Goal: Task Accomplishment & Management: Manage account settings

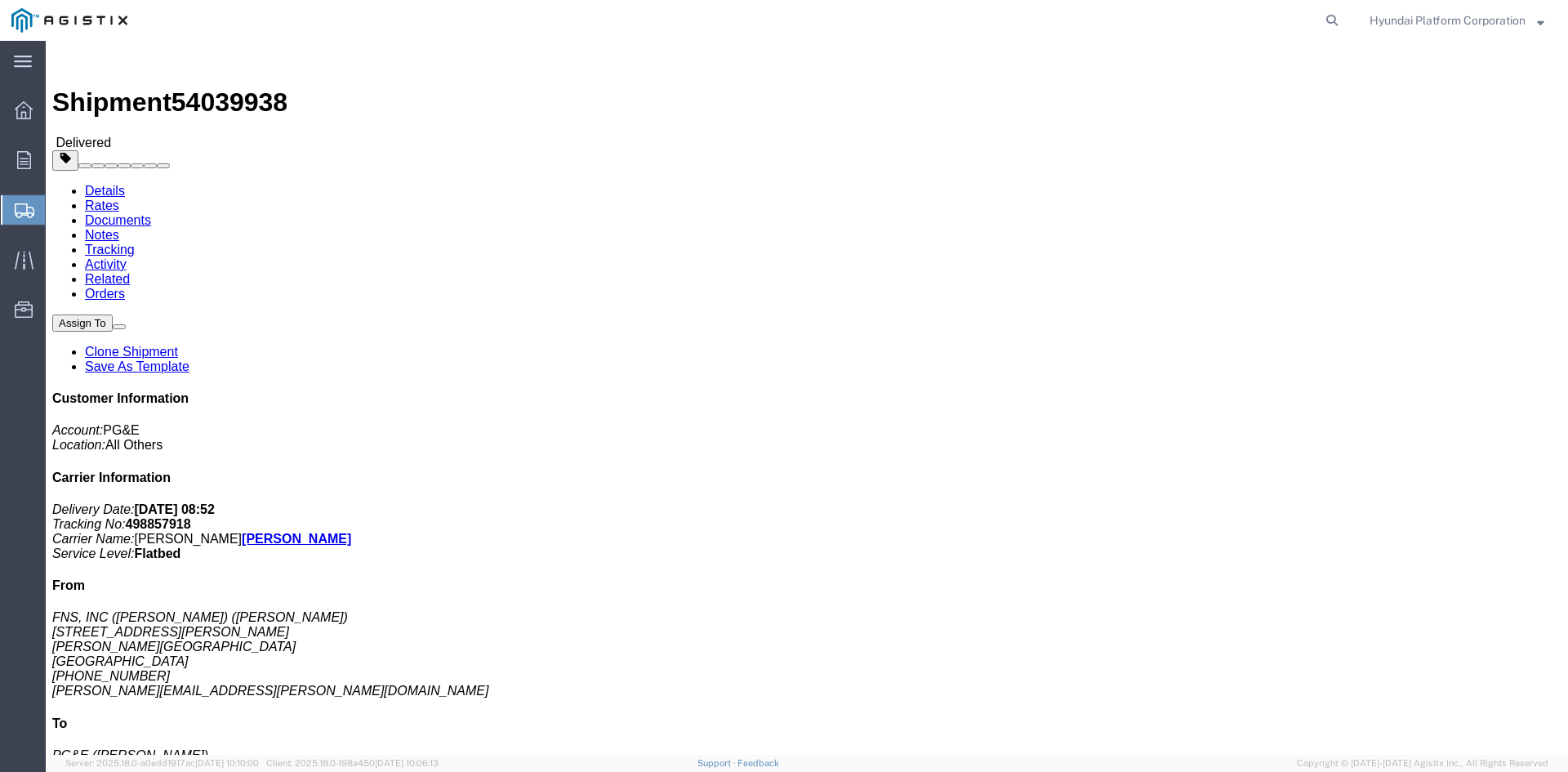
click address "PG&E ([PERSON_NAME]) [STREET_ADDRESS] [PHONE_NUMBER] [PERSON_NAME][EMAIL_ADDRES…"
drag, startPoint x: 530, startPoint y: 172, endPoint x: 459, endPoint y: 118, distance: 89.2
click h2 "Shipment Detail"
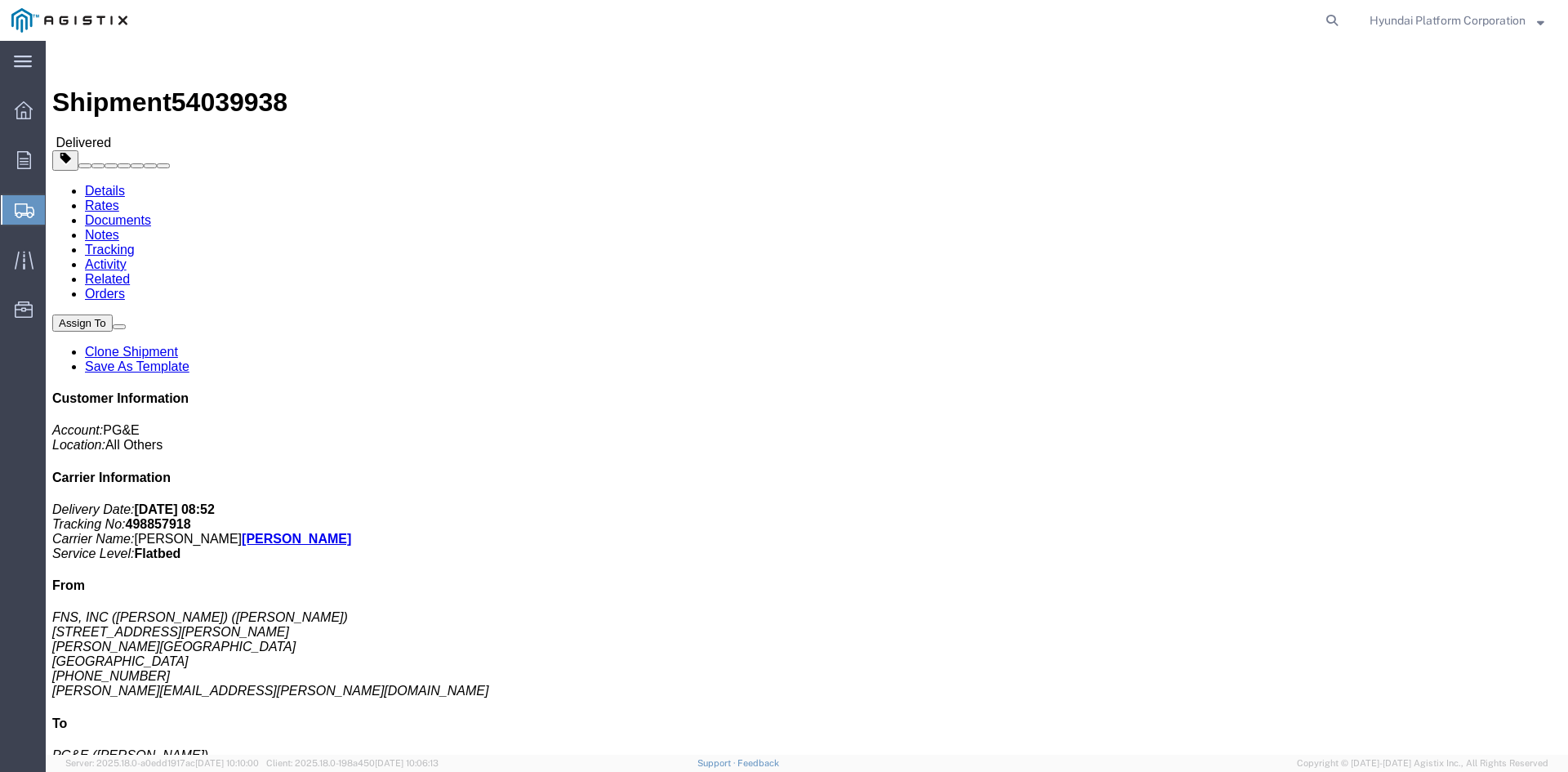
click h2 "Shipment Detail"
click at [0, 0] on span "Shipment Manager" at bounding box center [0, 0] width 0 height 0
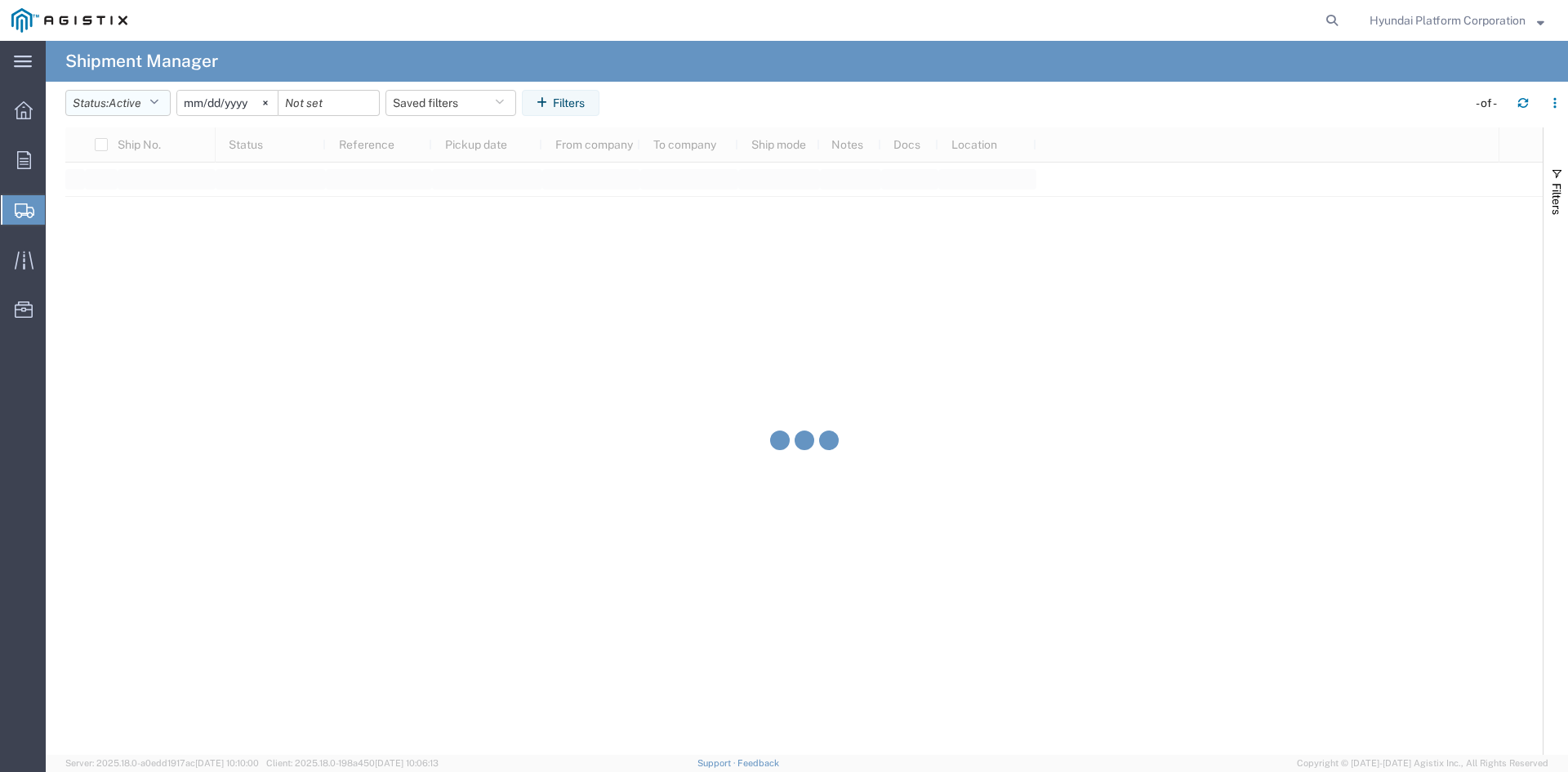
click at [158, 102] on icon "button" at bounding box center [154, 103] width 9 height 11
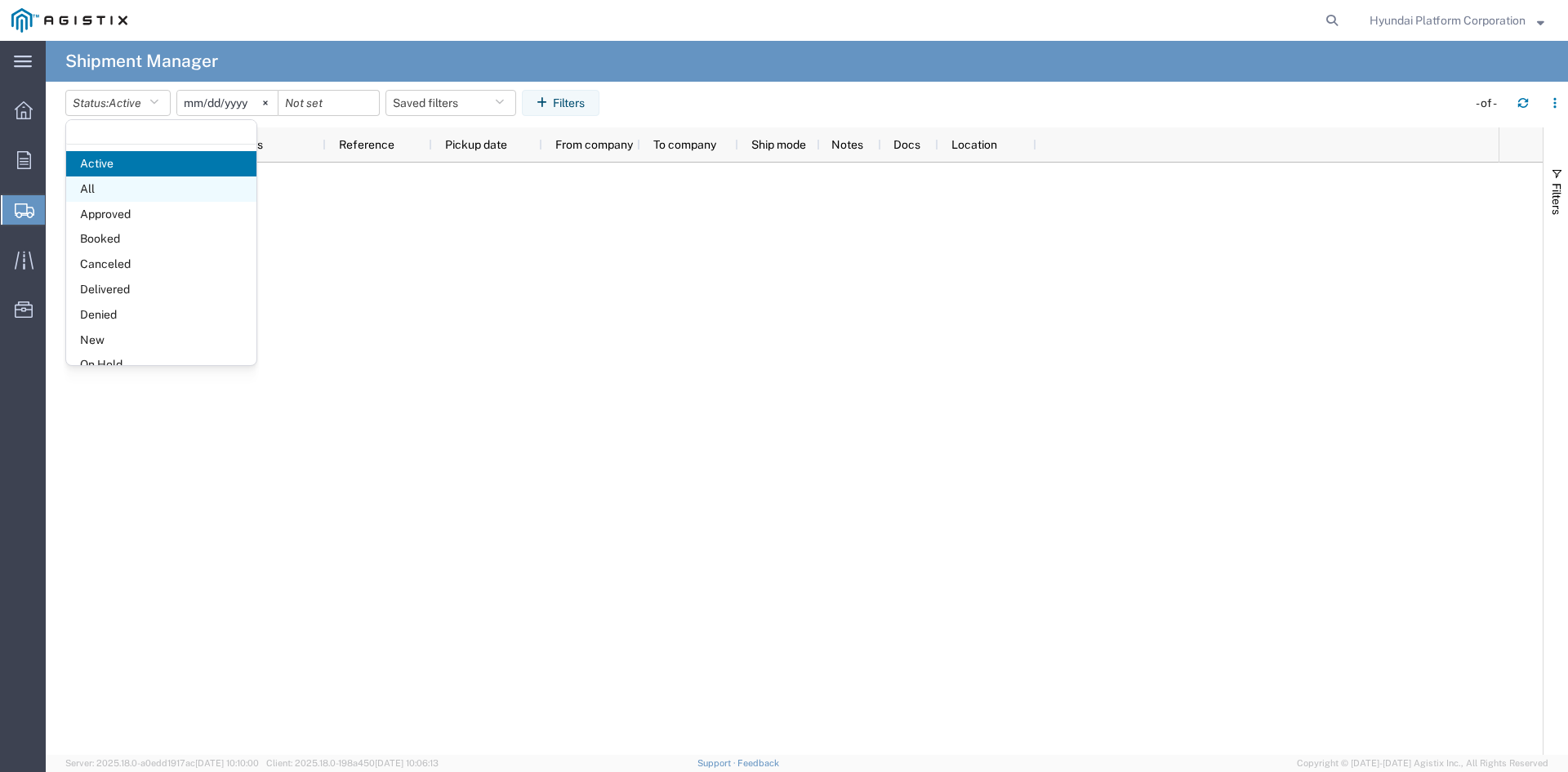
click at [155, 187] on span "All" at bounding box center [161, 188] width 190 height 26
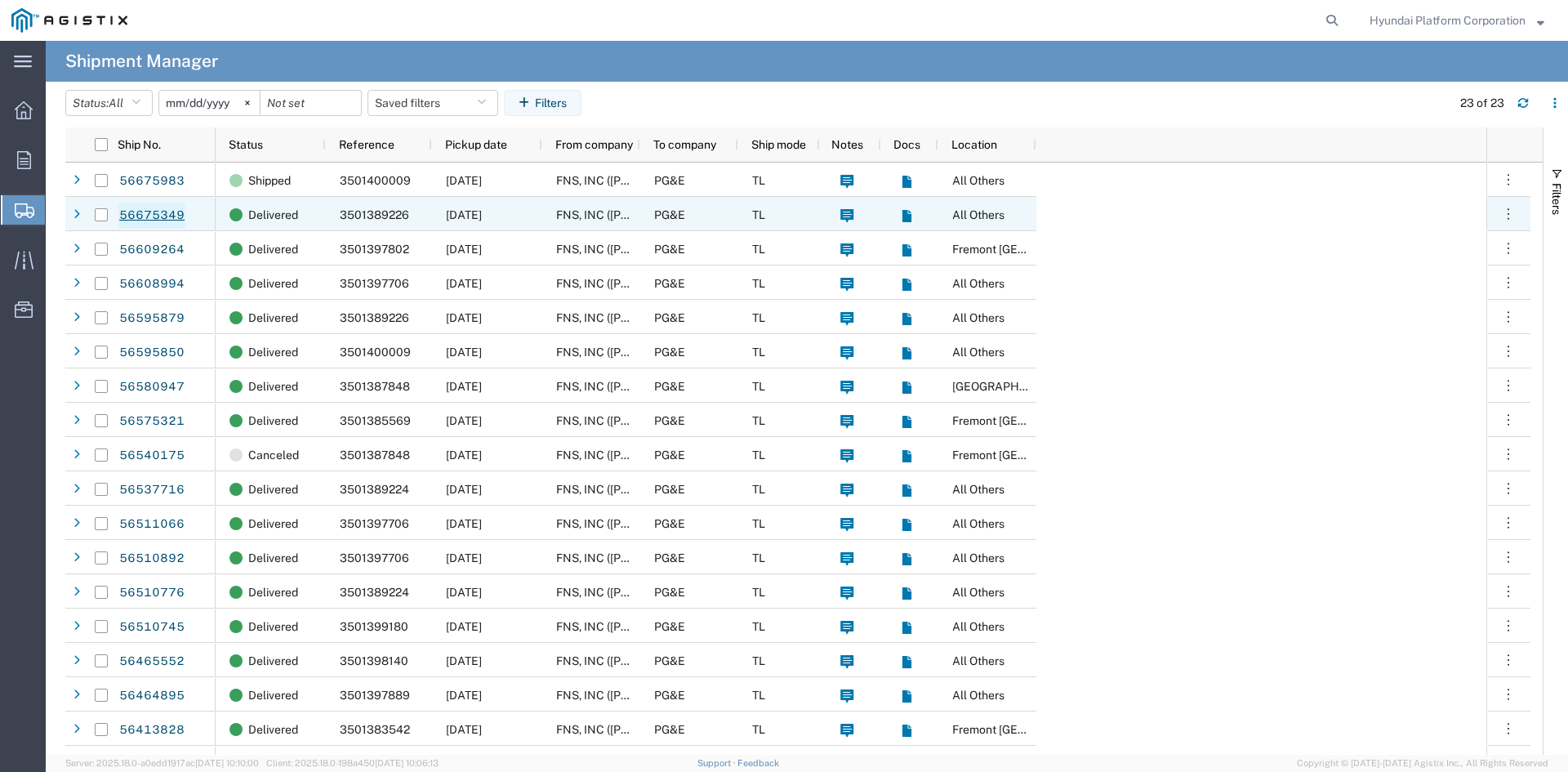
click at [153, 215] on link "56675349" at bounding box center [152, 216] width 67 height 27
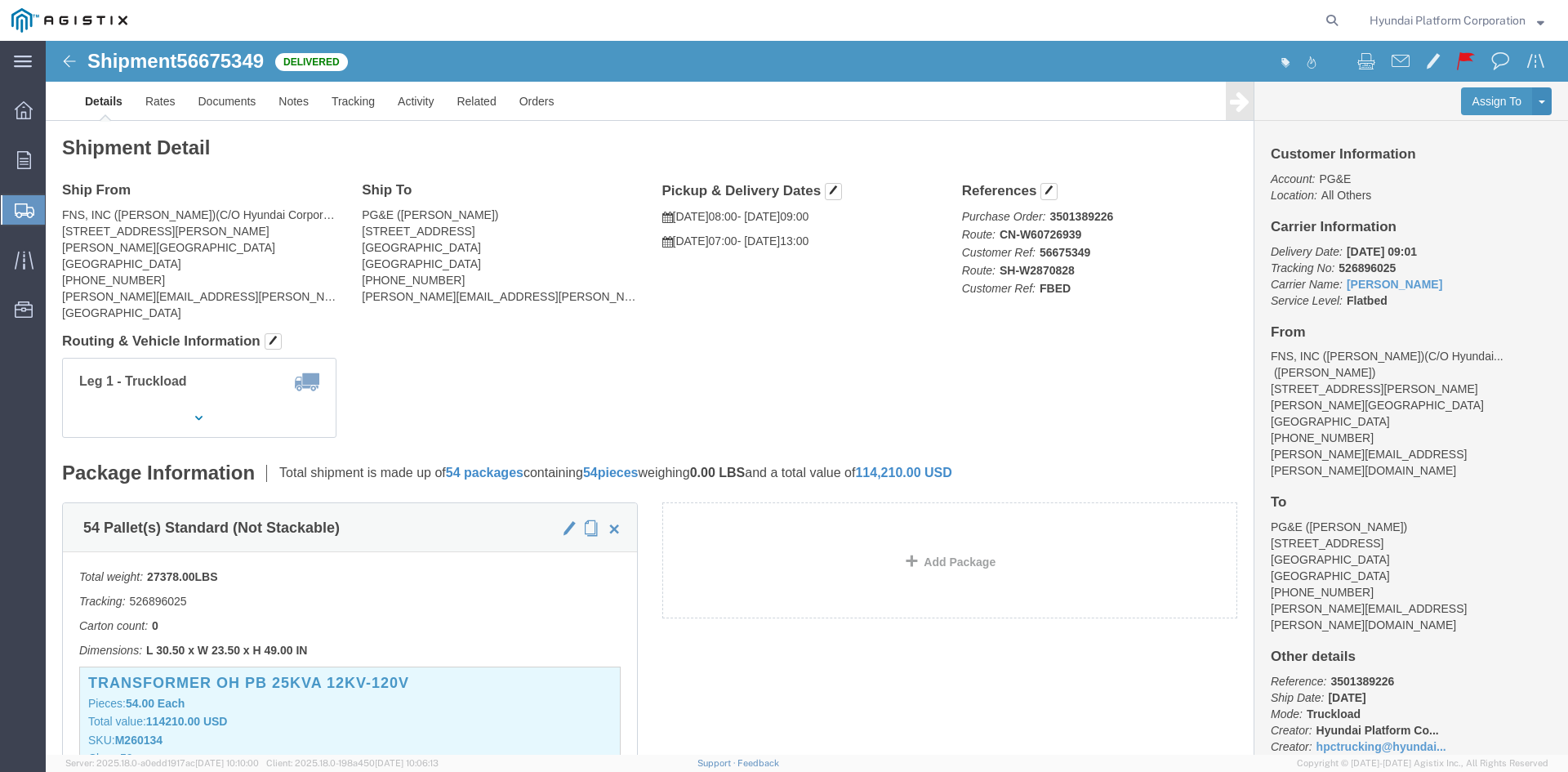
click img
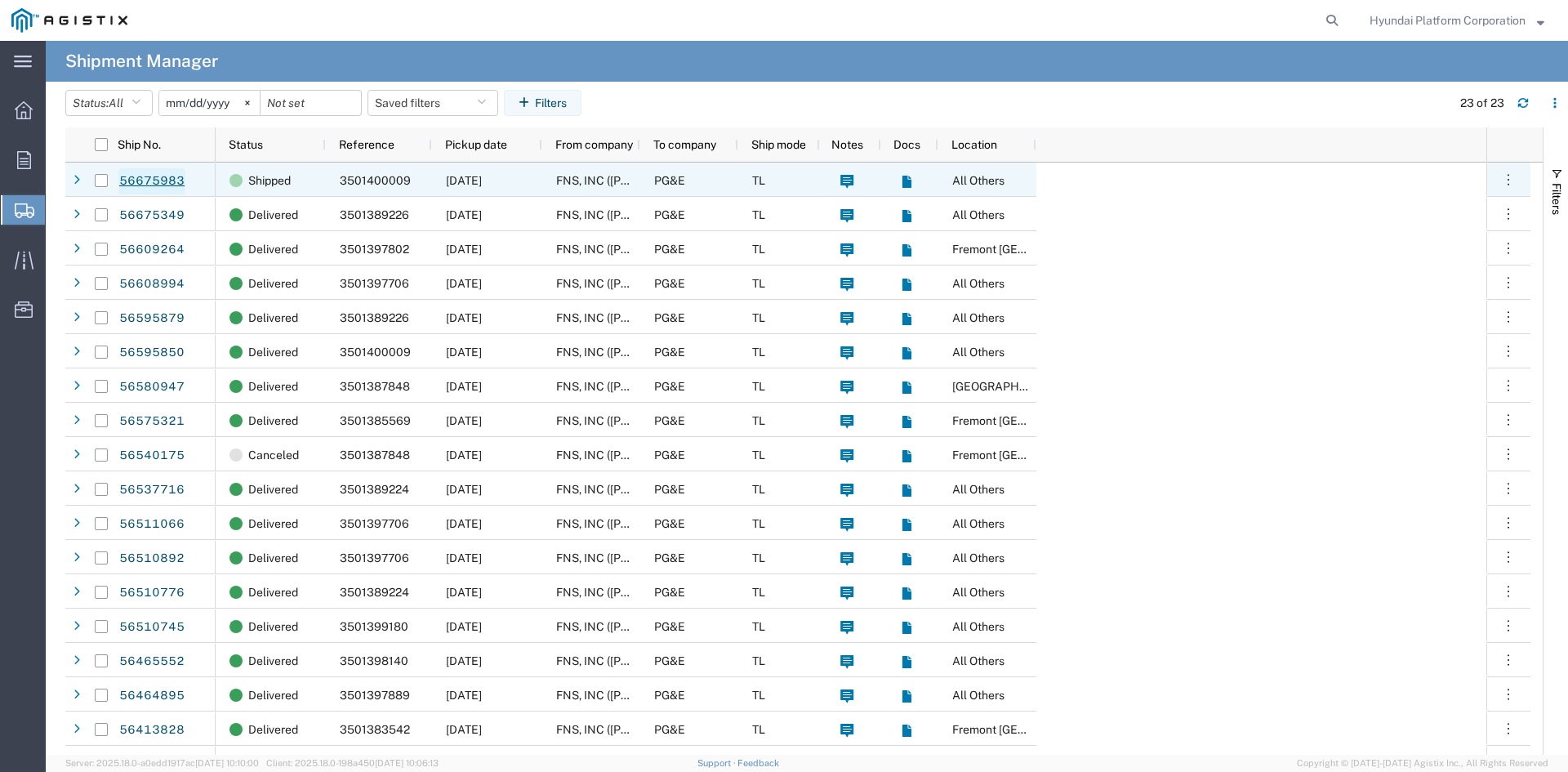
click at [160, 187] on link "56675983" at bounding box center [152, 181] width 67 height 27
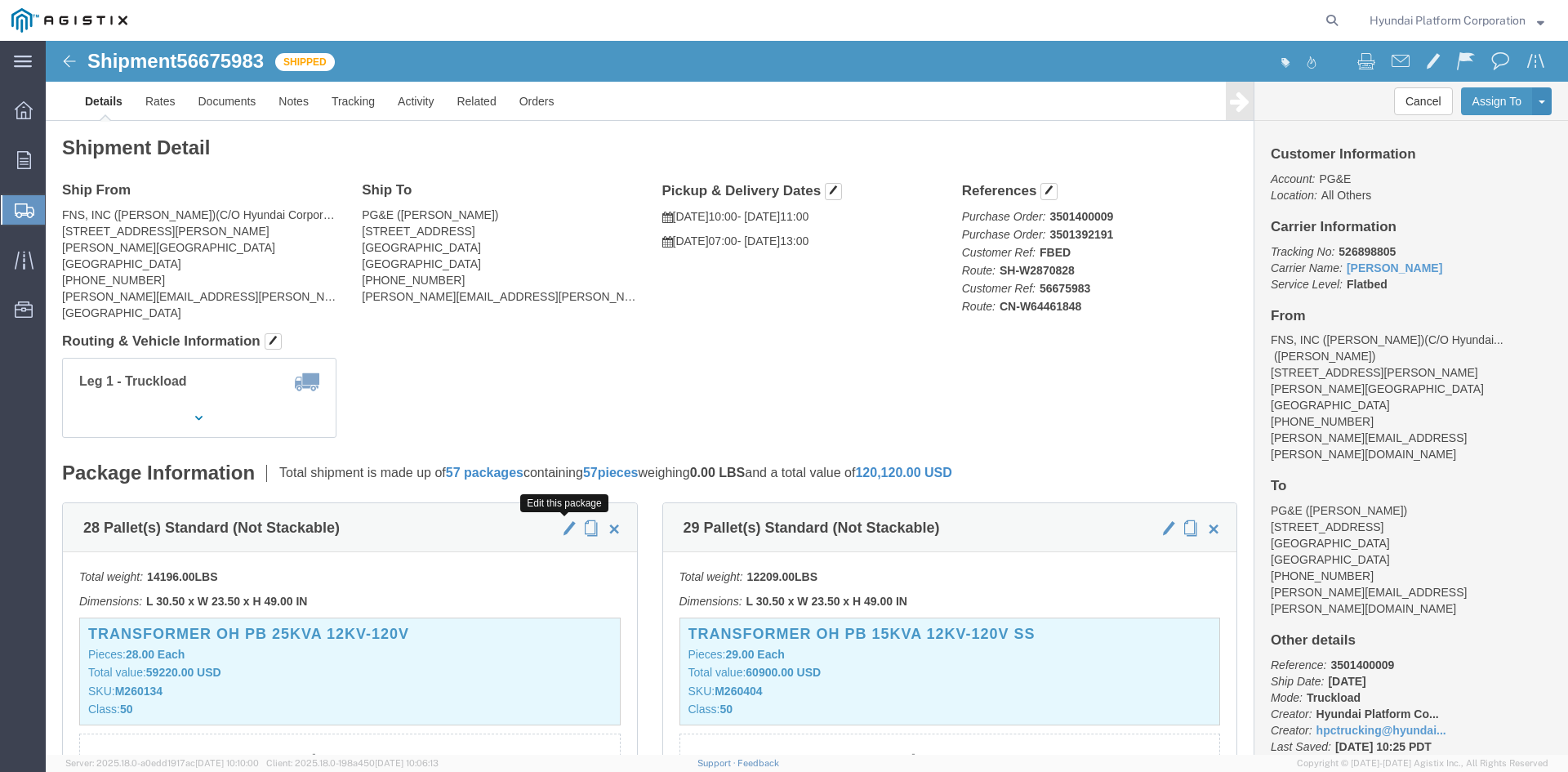
click span "button"
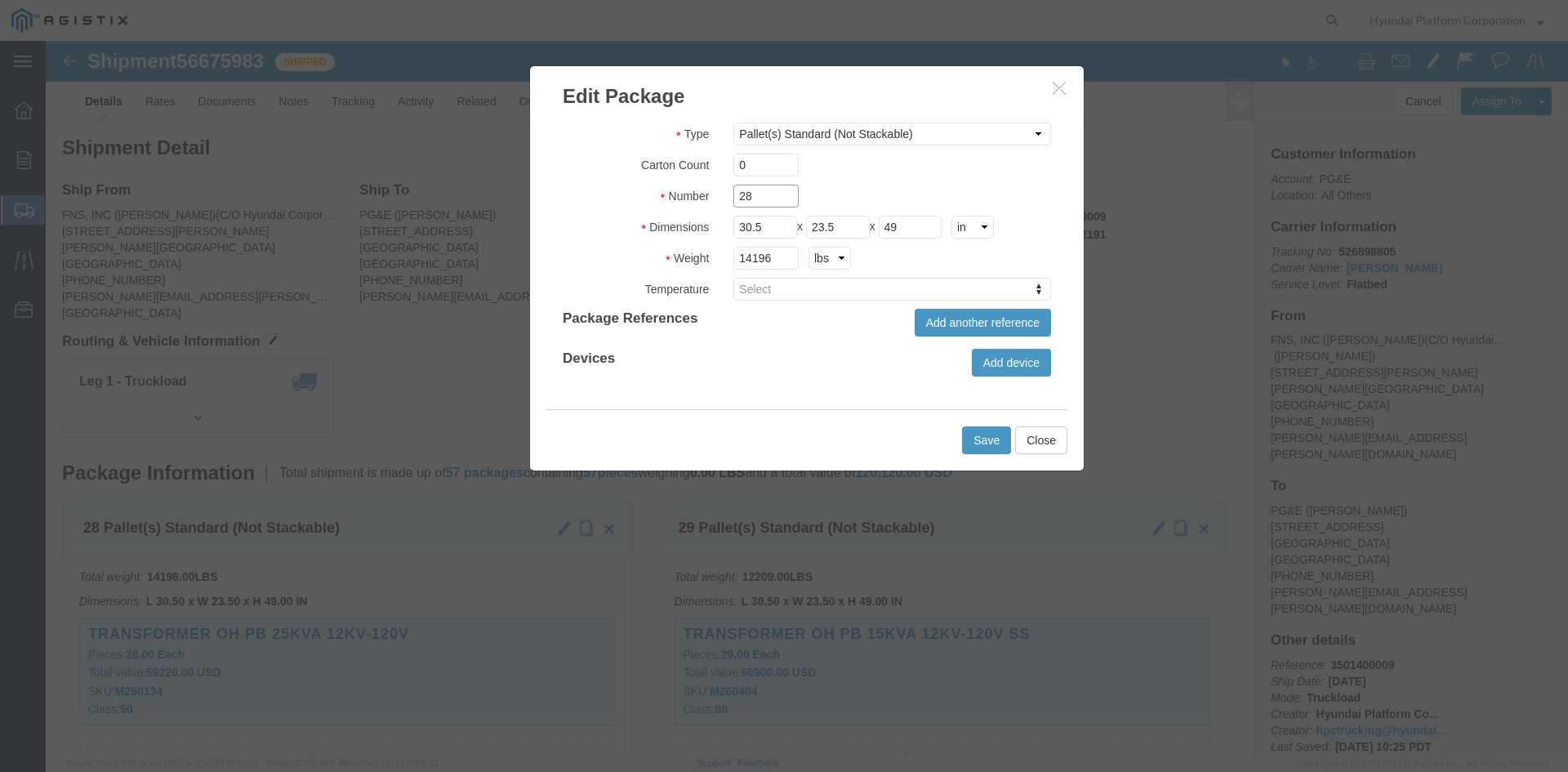
click input "28"
type input "31"
click div "Devices Add device"
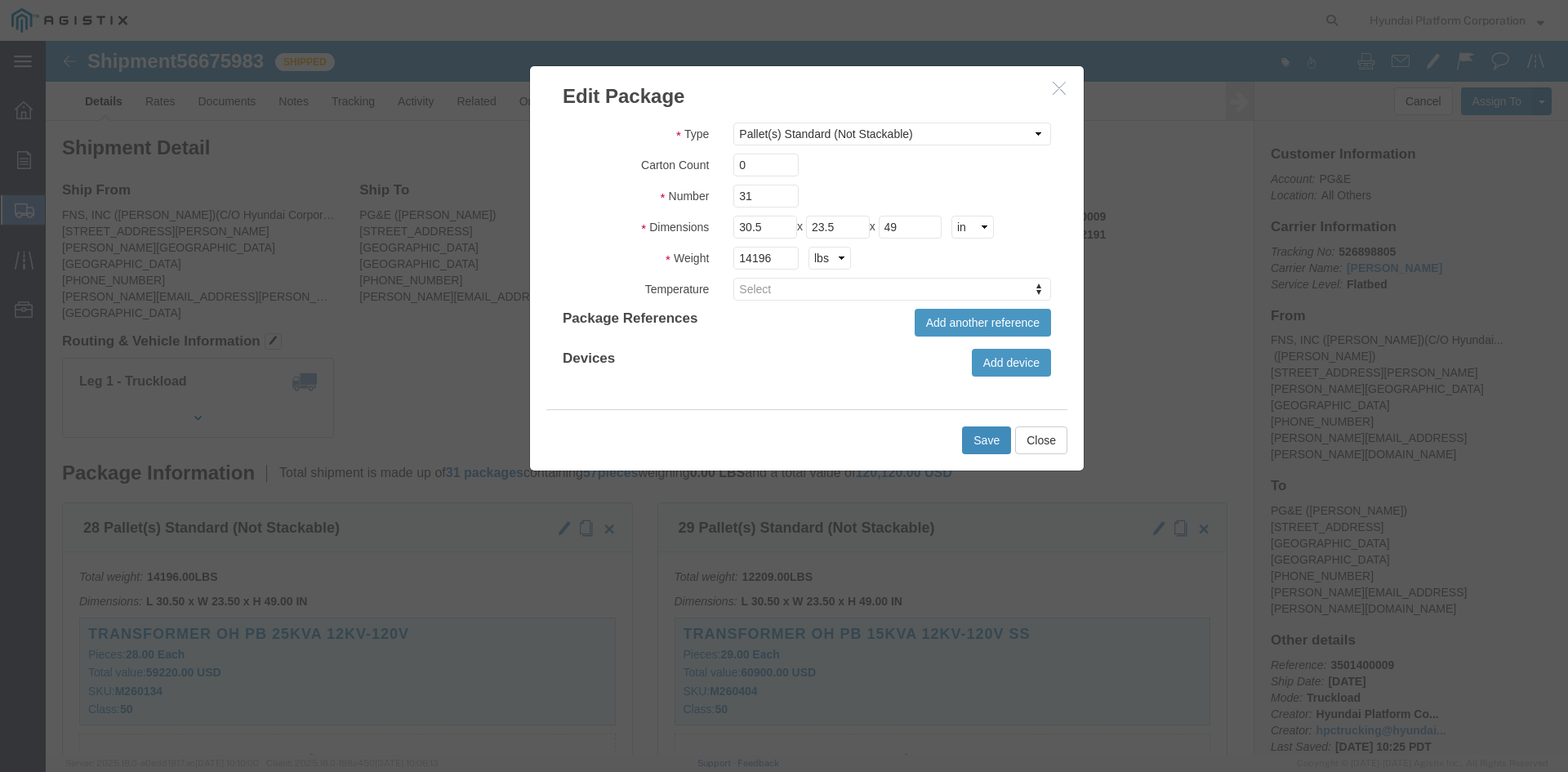
click button "Save"
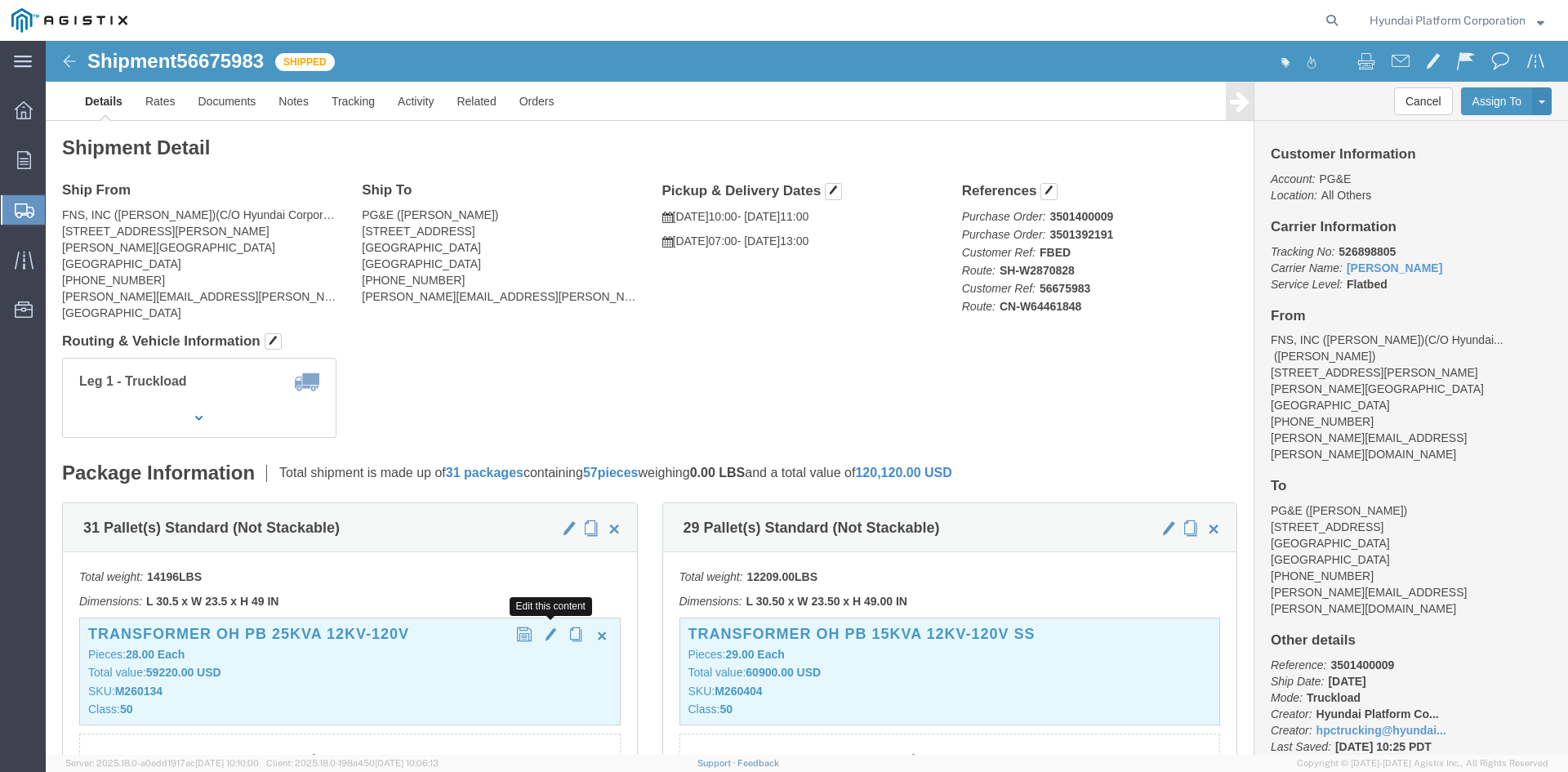
click span "button"
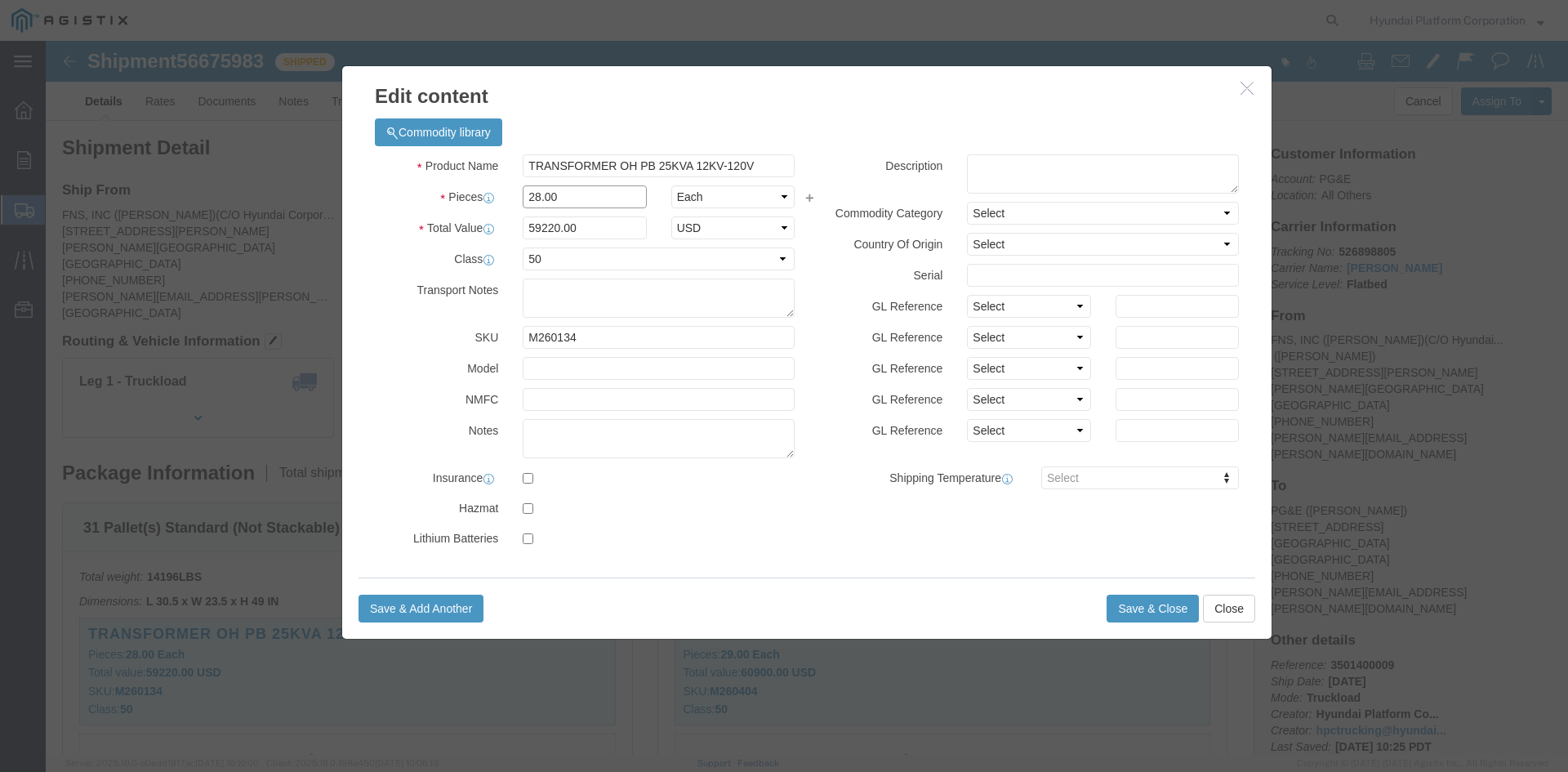
click input "28.00"
type input "31"
type input "65565"
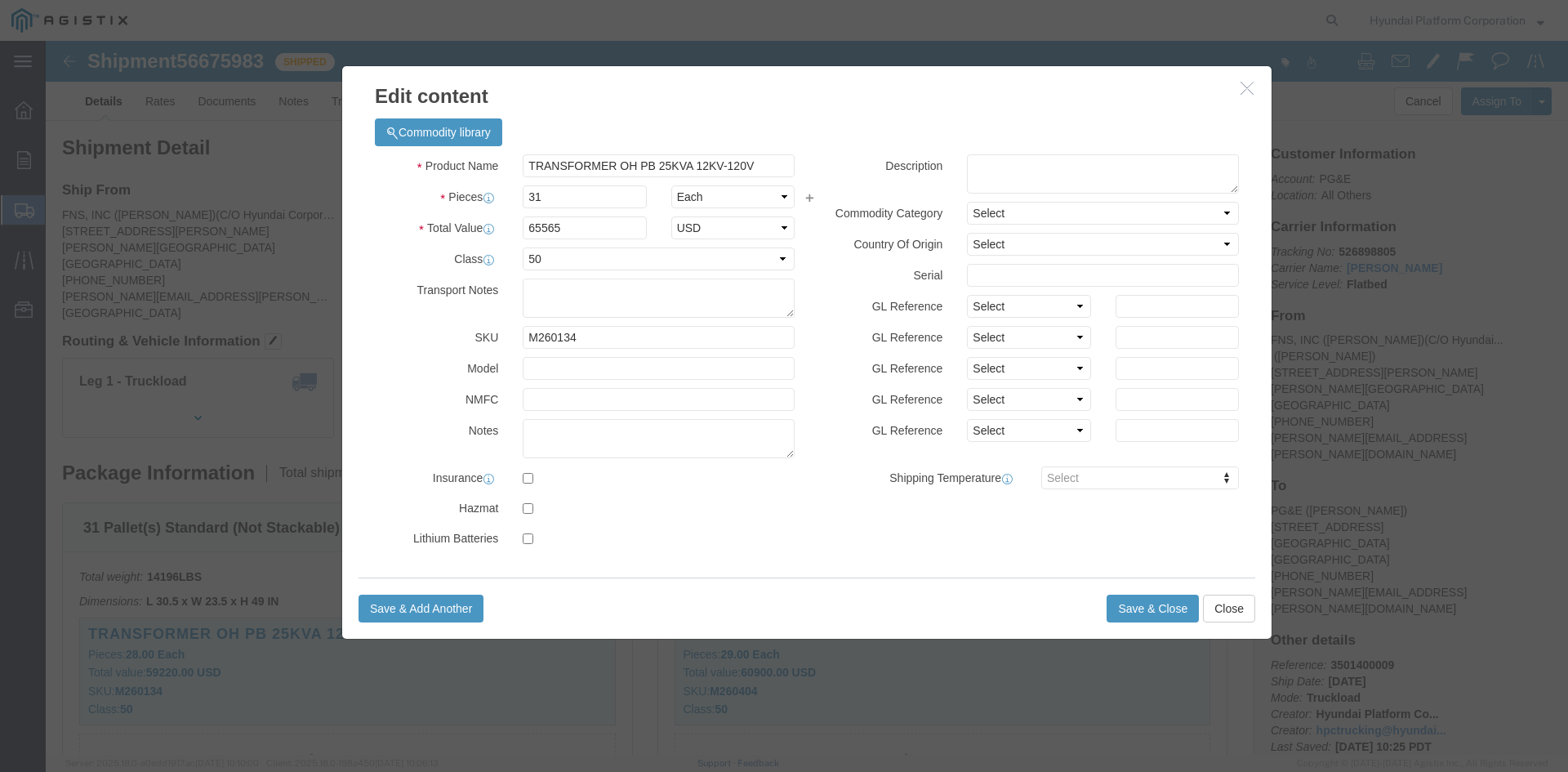
click div "Product Name TRANSFORMER OH PB 25KVA 12KV-120V Pieces 31 Select Bag Barrels 100…"
click button "Save & Close"
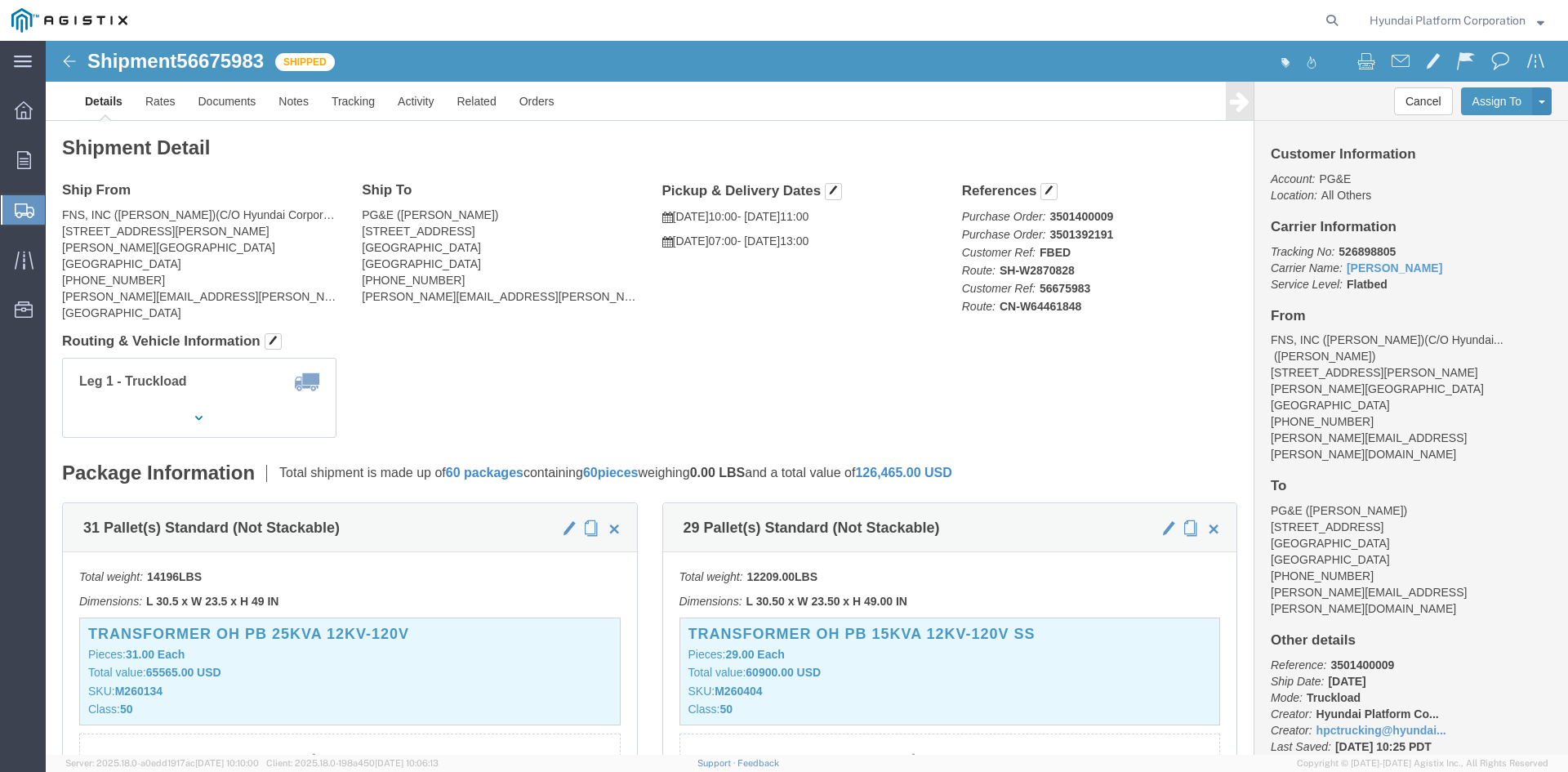
click div "Leg 1 - Truckload Vehicle 1: Flat Bed Container No.: Truck 98 Number of trucks:…"
click at [0, 0] on span "Shipment Manager" at bounding box center [0, 0] width 0 height 0
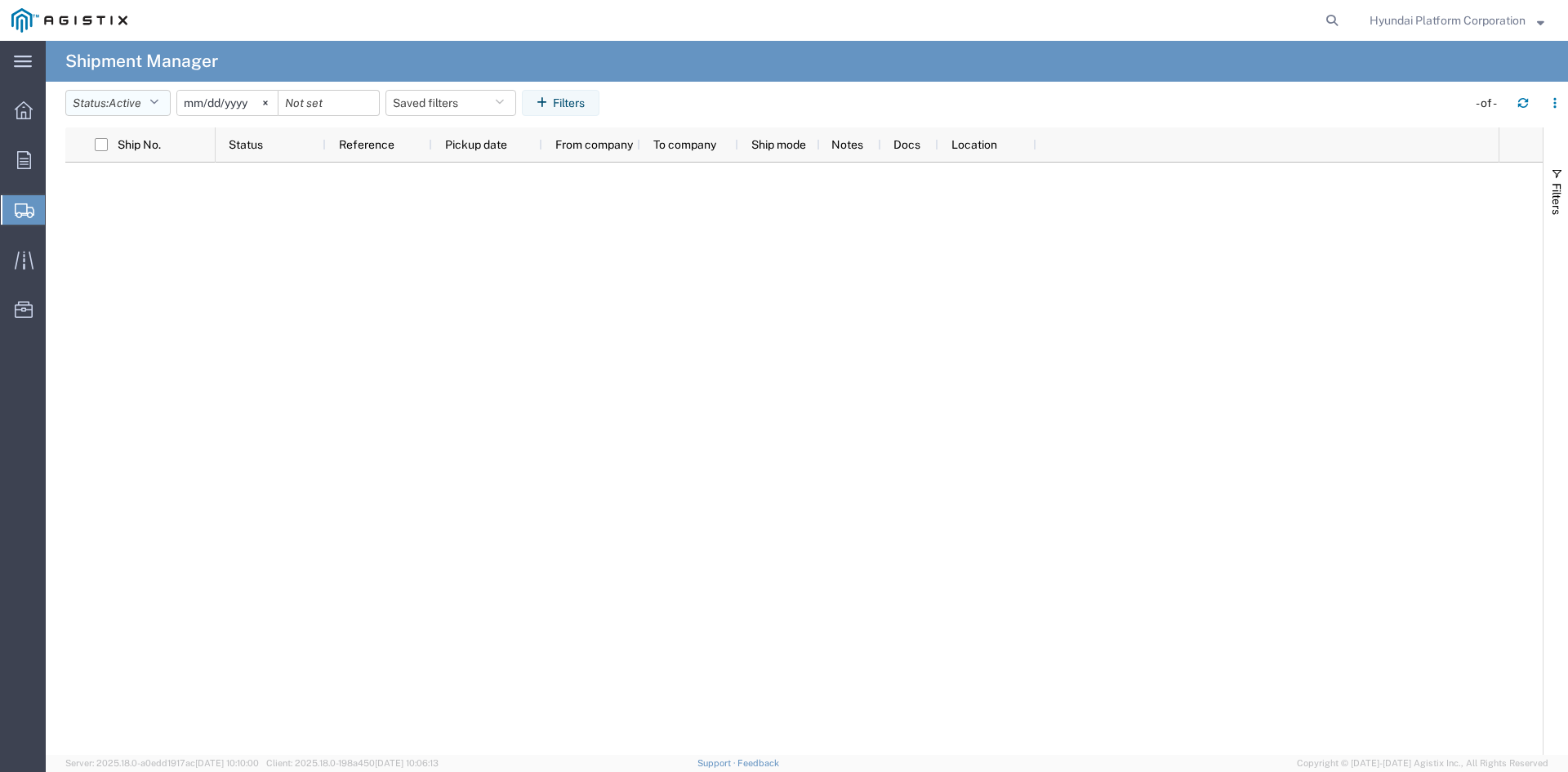
click at [158, 101] on icon "button" at bounding box center [154, 103] width 9 height 11
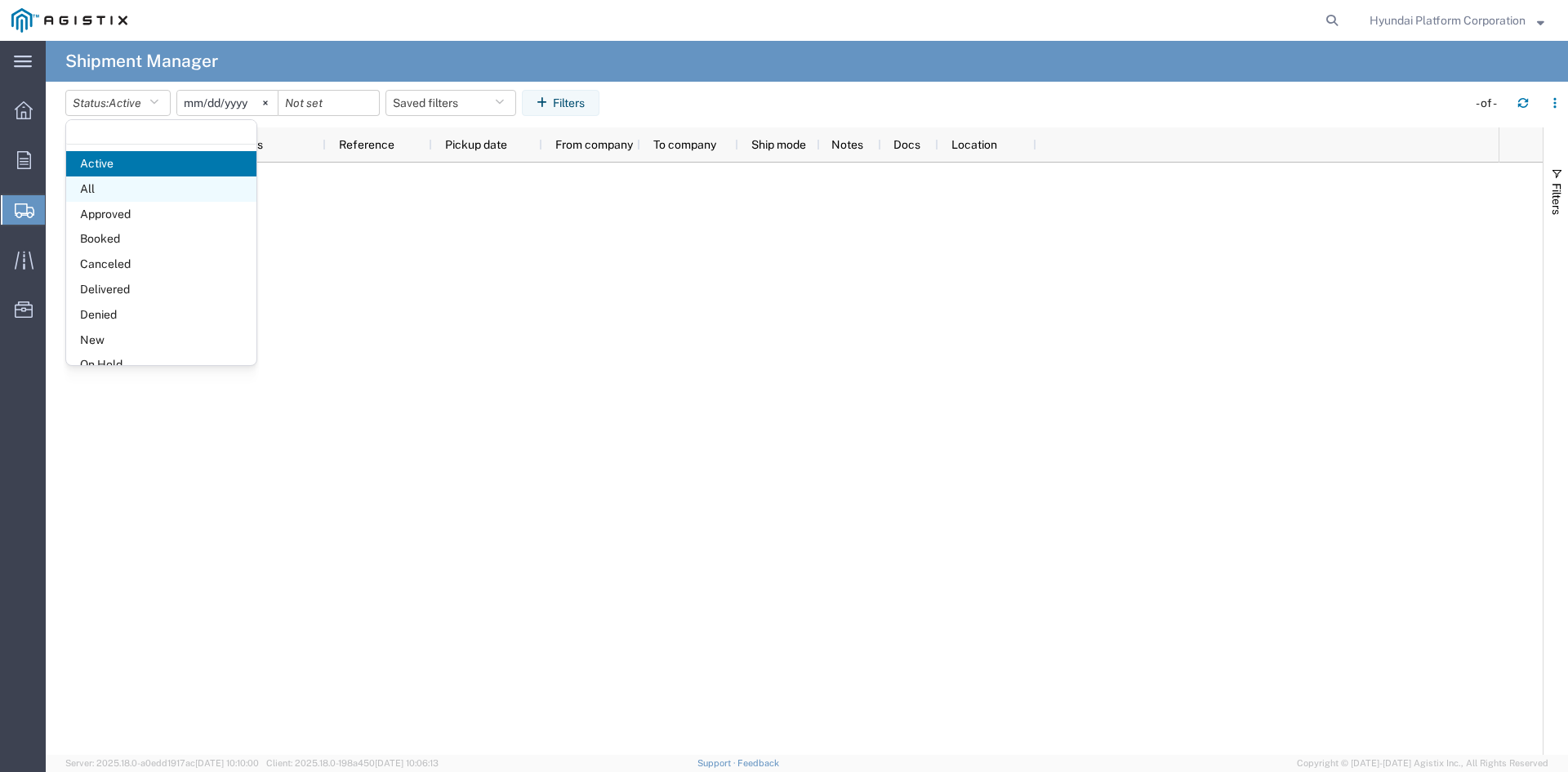
click at [160, 188] on span "All" at bounding box center [161, 188] width 190 height 26
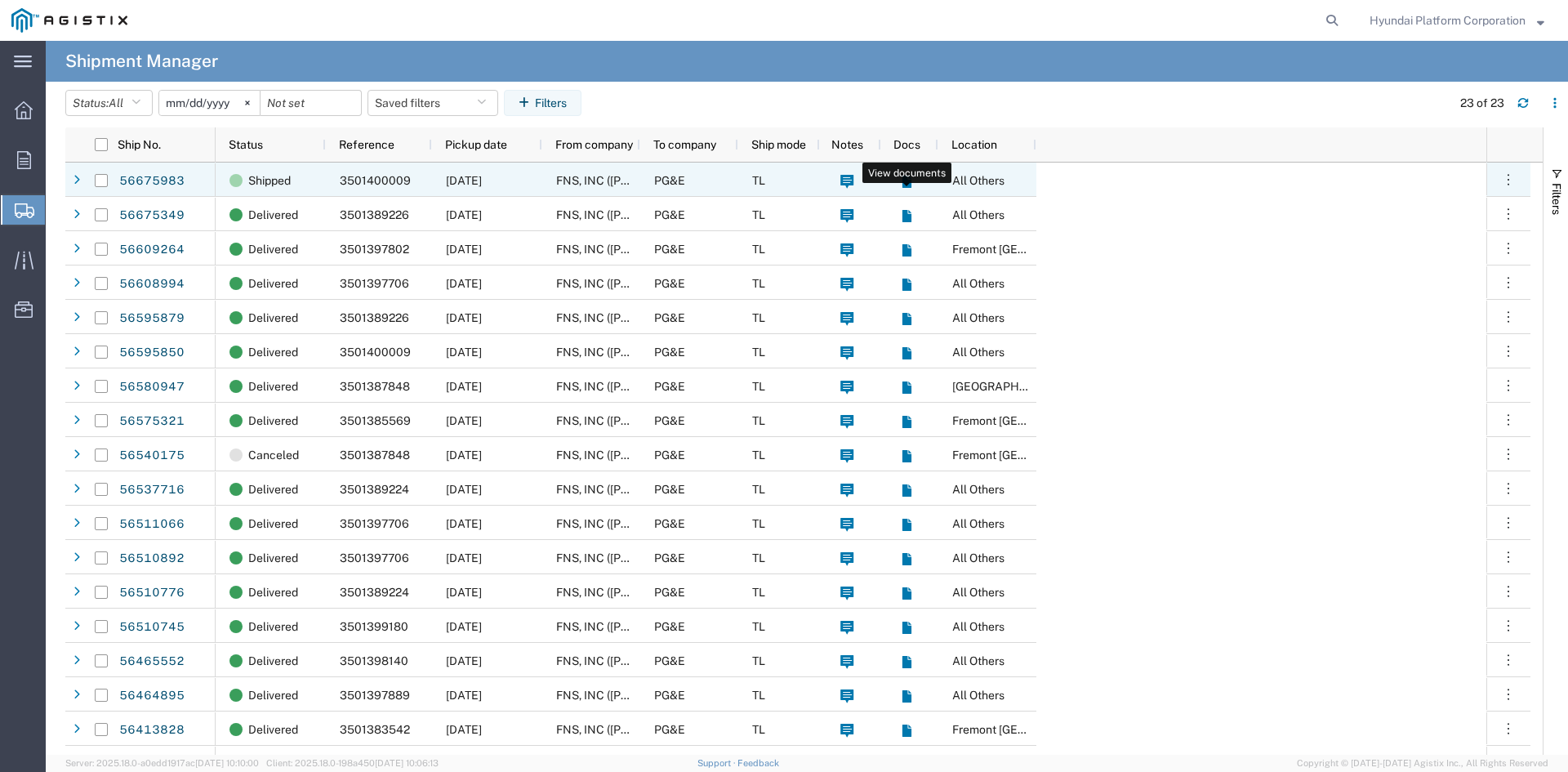
click at [909, 179] on icon at bounding box center [907, 182] width 14 height 14
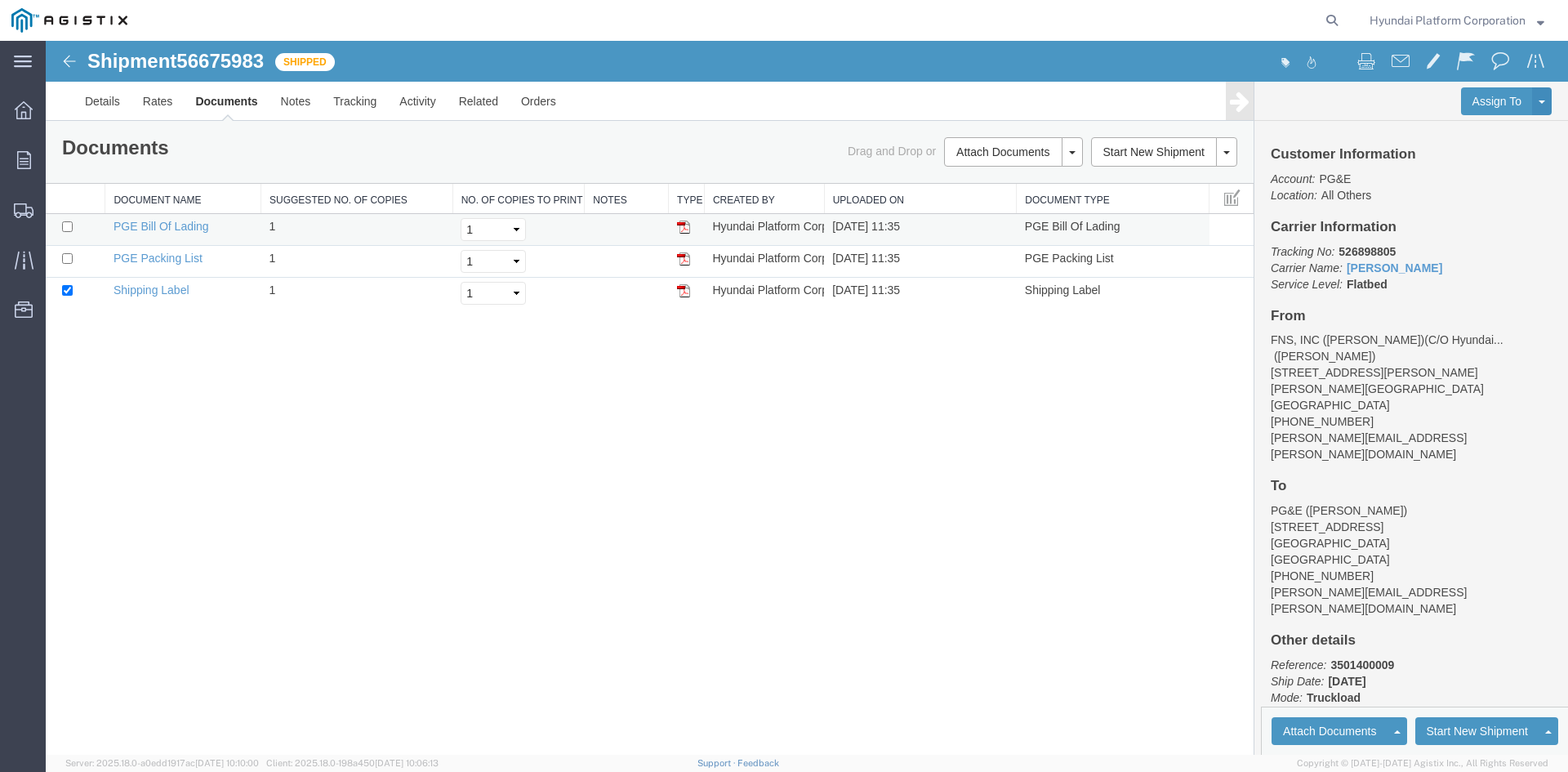
click at [680, 222] on img at bounding box center [684, 226] width 13 height 13
click at [741, 489] on div "Shipment 56675983 of Shipped Details Rates Documents Notes Tracking Activity Re…" at bounding box center [807, 397] width 1522 height 714
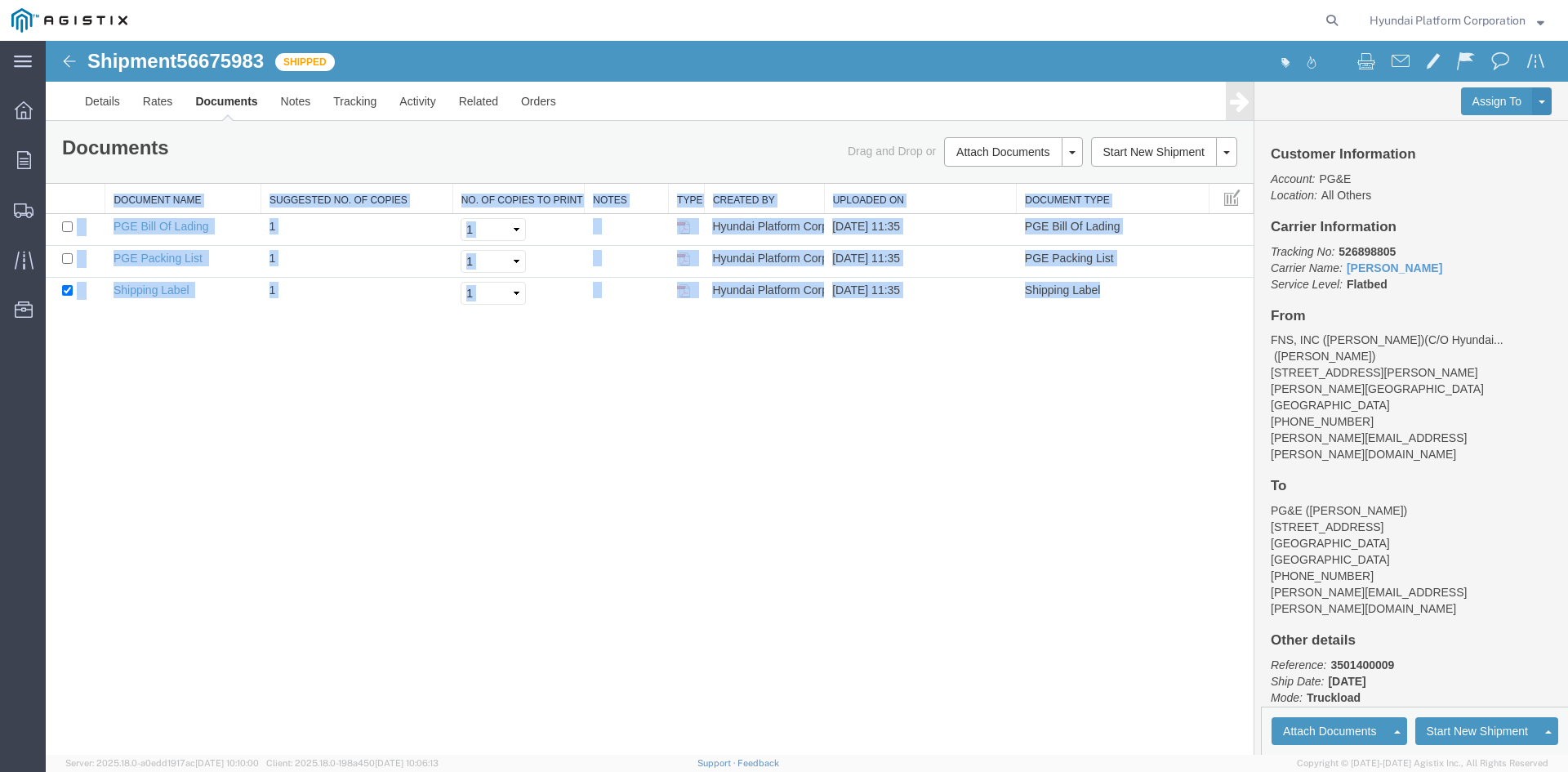
click at [741, 489] on div "Shipment 56675983 of Shipped Details Rates Documents Notes Tracking Activity Re…" at bounding box center [807, 397] width 1522 height 714
click at [741, 484] on div "Shipment 56675983 of Shipped Details Rates Documents Notes Tracking Activity Re…" at bounding box center [807, 397] width 1522 height 714
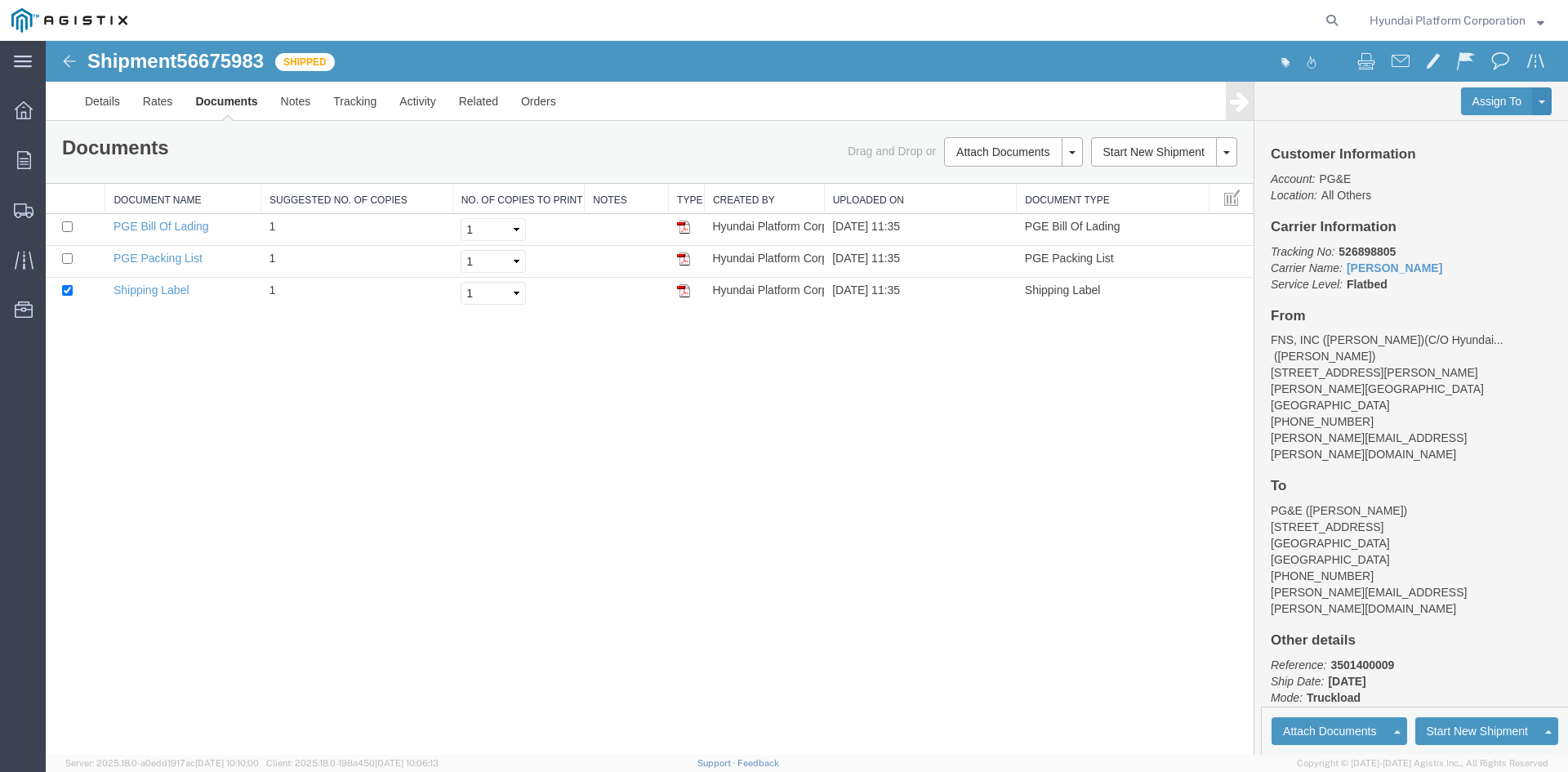
drag, startPoint x: 738, startPoint y: 479, endPoint x: 560, endPoint y: 485, distance: 178.1
click at [560, 485] on div "Shipment 56675983 of Shipped Details Rates Documents Notes Tracking Activity Re…" at bounding box center [807, 397] width 1522 height 714
click at [859, 528] on div "Shipment 56675983 of Shipped Details Rates Documents Notes Tracking Activity Re…" at bounding box center [807, 397] width 1522 height 714
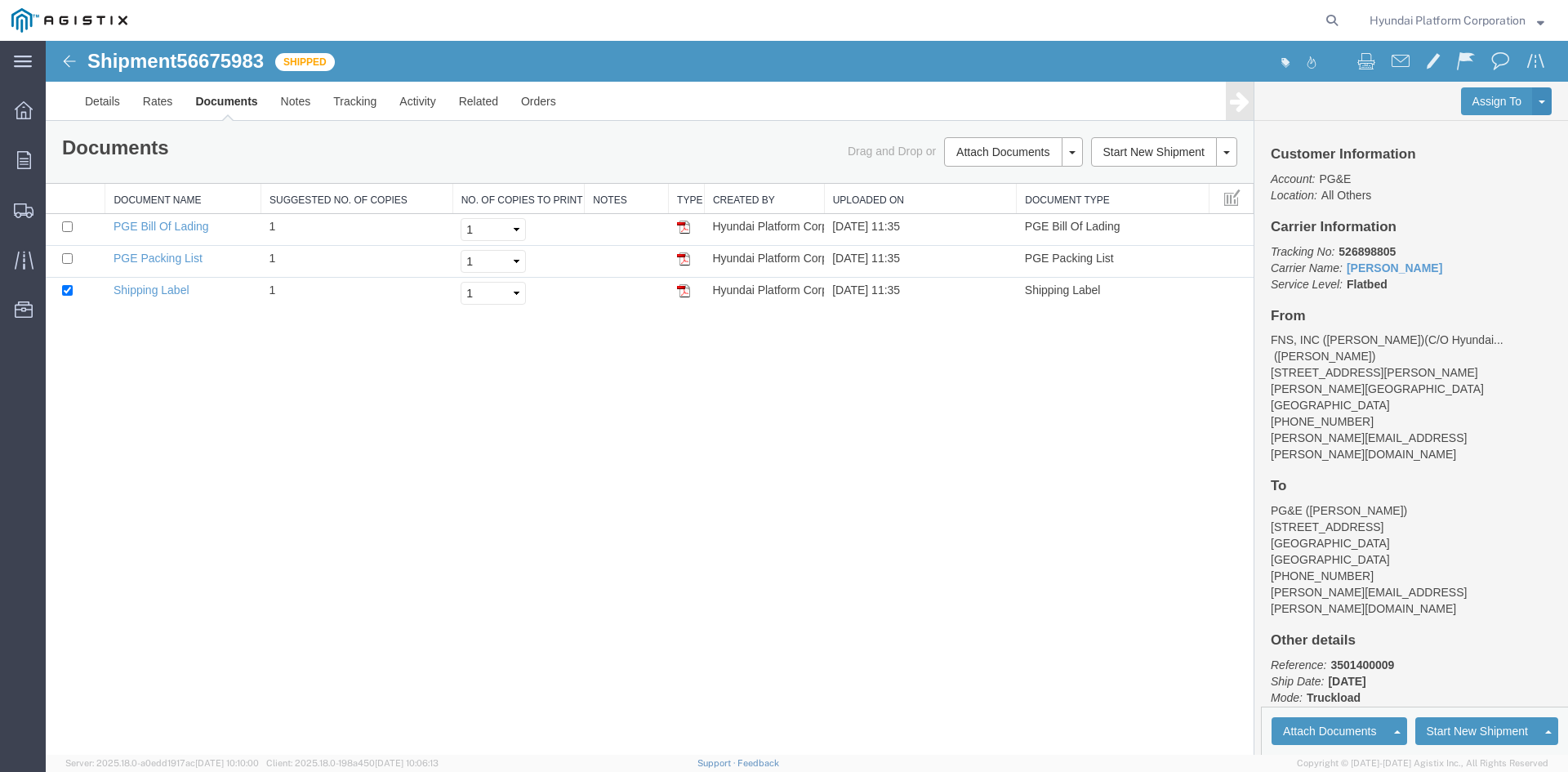
click at [859, 528] on div "Shipment 56675983 of Shipped Details Rates Documents Notes Tracking Activity Re…" at bounding box center [807, 397] width 1522 height 714
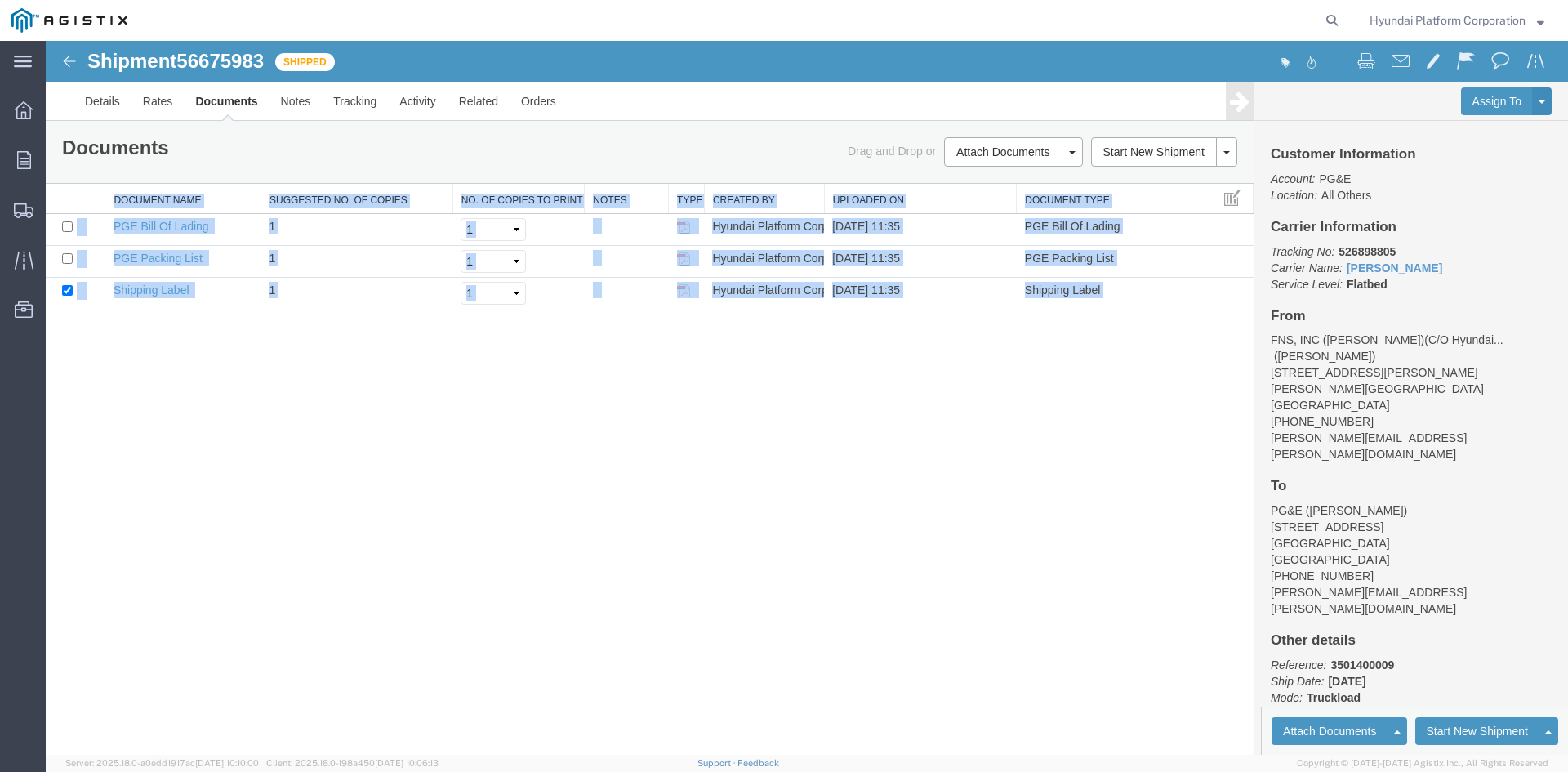
click at [837, 470] on div "Shipment 56675983 of Shipped Details Rates Documents Notes Tracking Activity Re…" at bounding box center [807, 397] width 1522 height 714
click at [837, 466] on div "Shipment 56675983 of Shipped Details Rates Documents Notes Tracking Activity Re…" at bounding box center [807, 397] width 1522 height 714
